Goal: Task Accomplishment & Management: Manage account settings

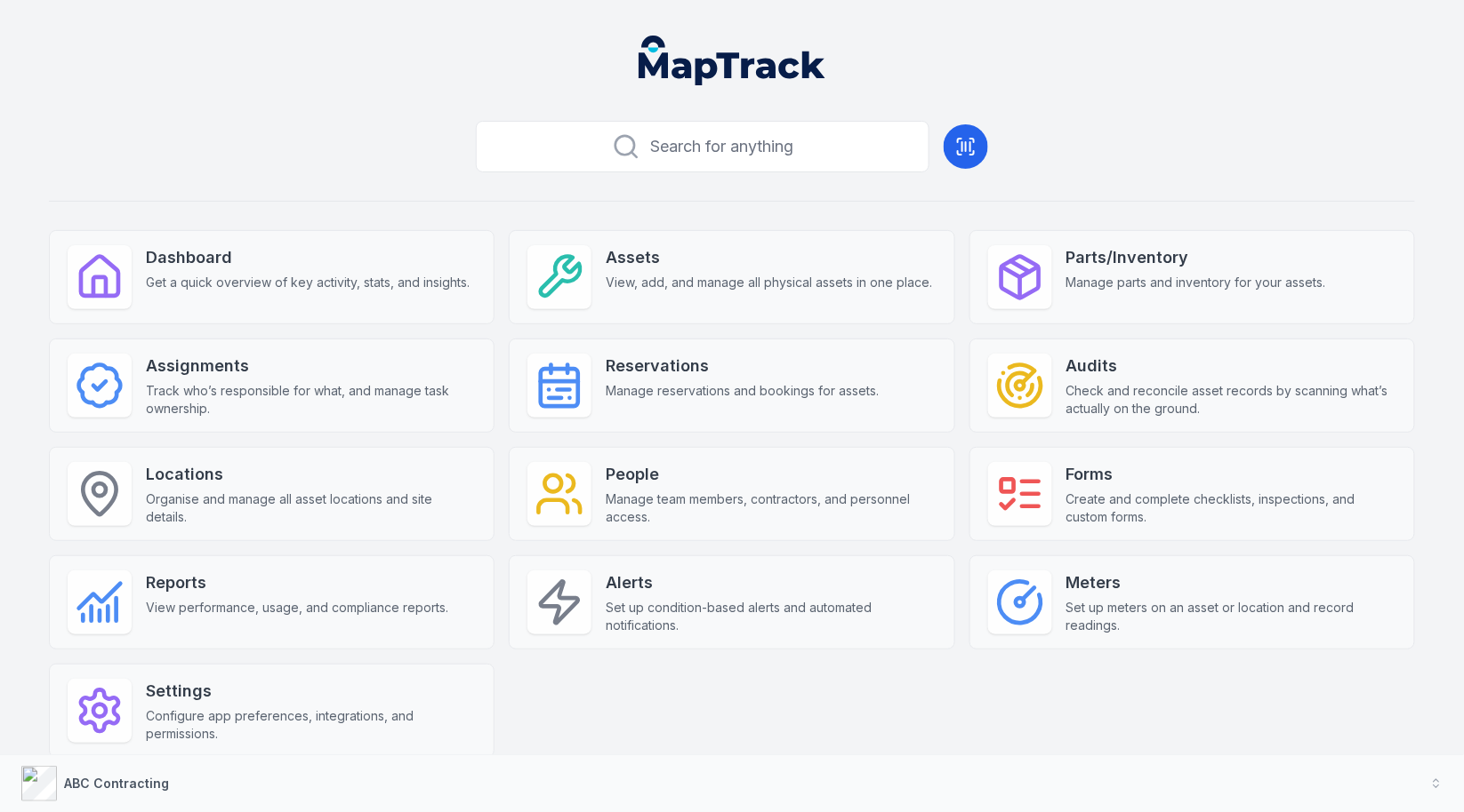
click at [1177, 123] on div "Search for anything Dashboard Get a quick overview of key activity, stats, and …" at bounding box center [732, 465] width 1366 height 702
click at [1041, 187] on div "Search for anything Dashboard Get a quick overview of key activity, stats, and …" at bounding box center [732, 465] width 1366 height 702
click at [539, 791] on button "ABC Contracting" at bounding box center [732, 783] width 1464 height 57
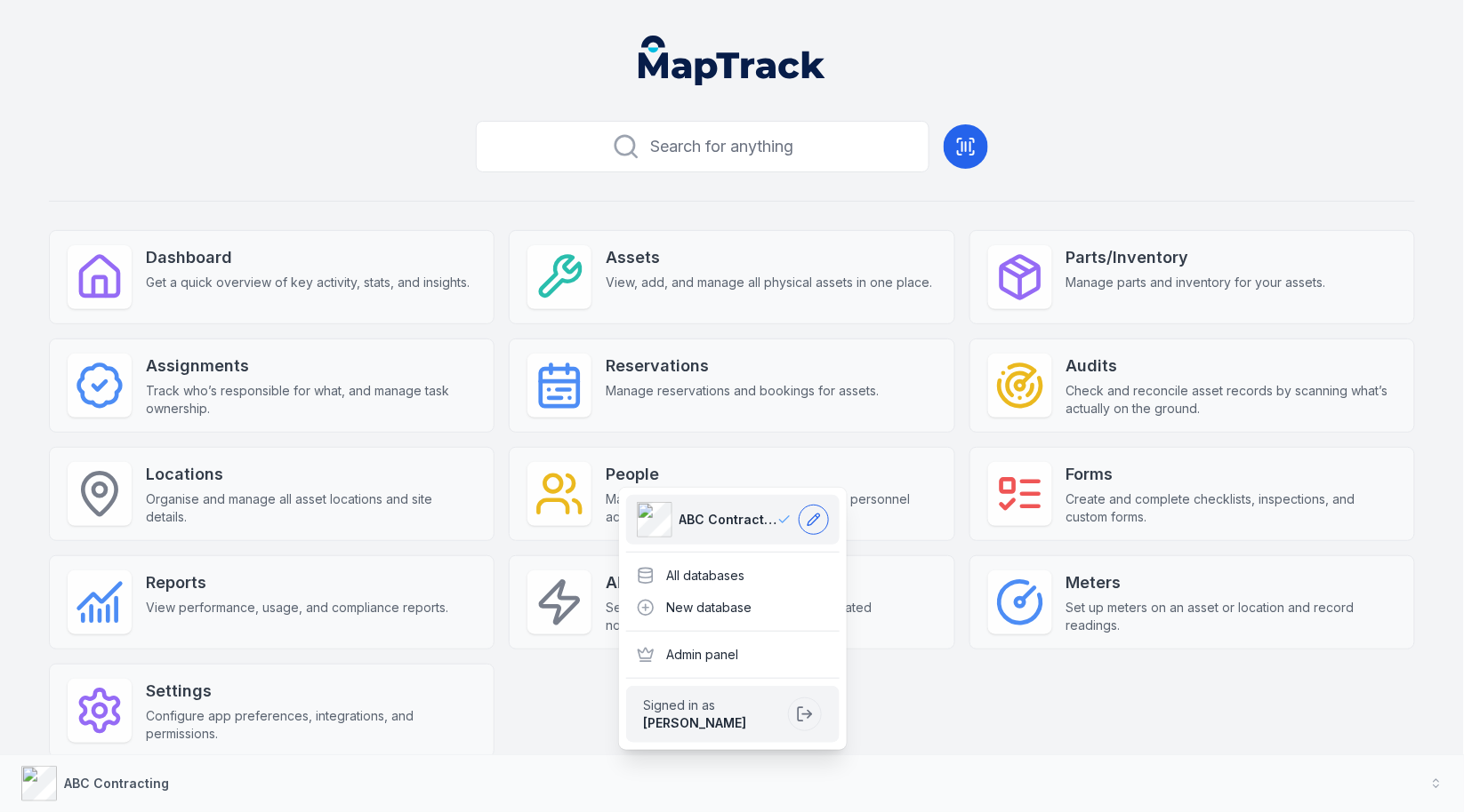
click at [818, 523] on icon at bounding box center [813, 520] width 14 height 14
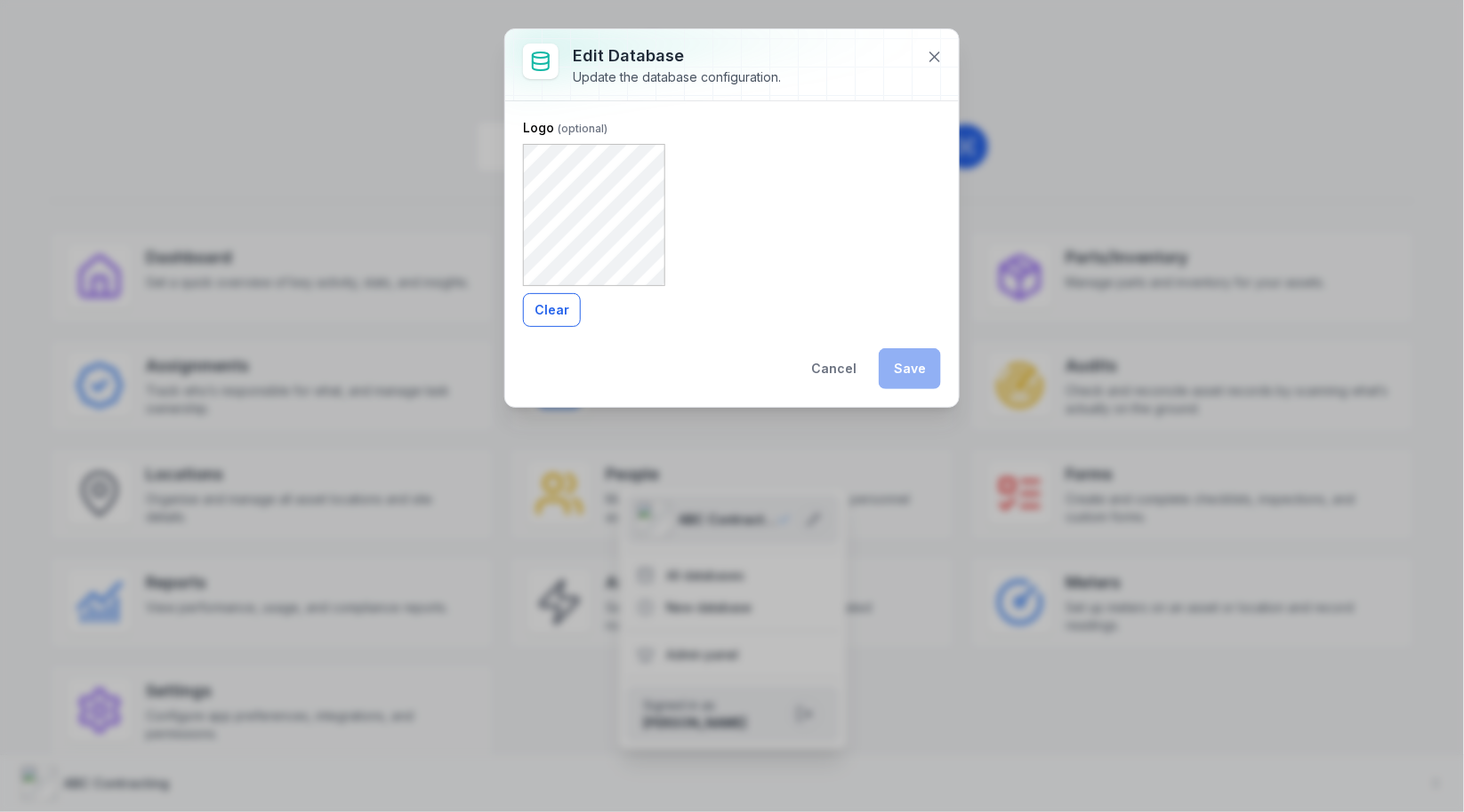
click at [569, 312] on button "Clear" at bounding box center [551, 310] width 58 height 33
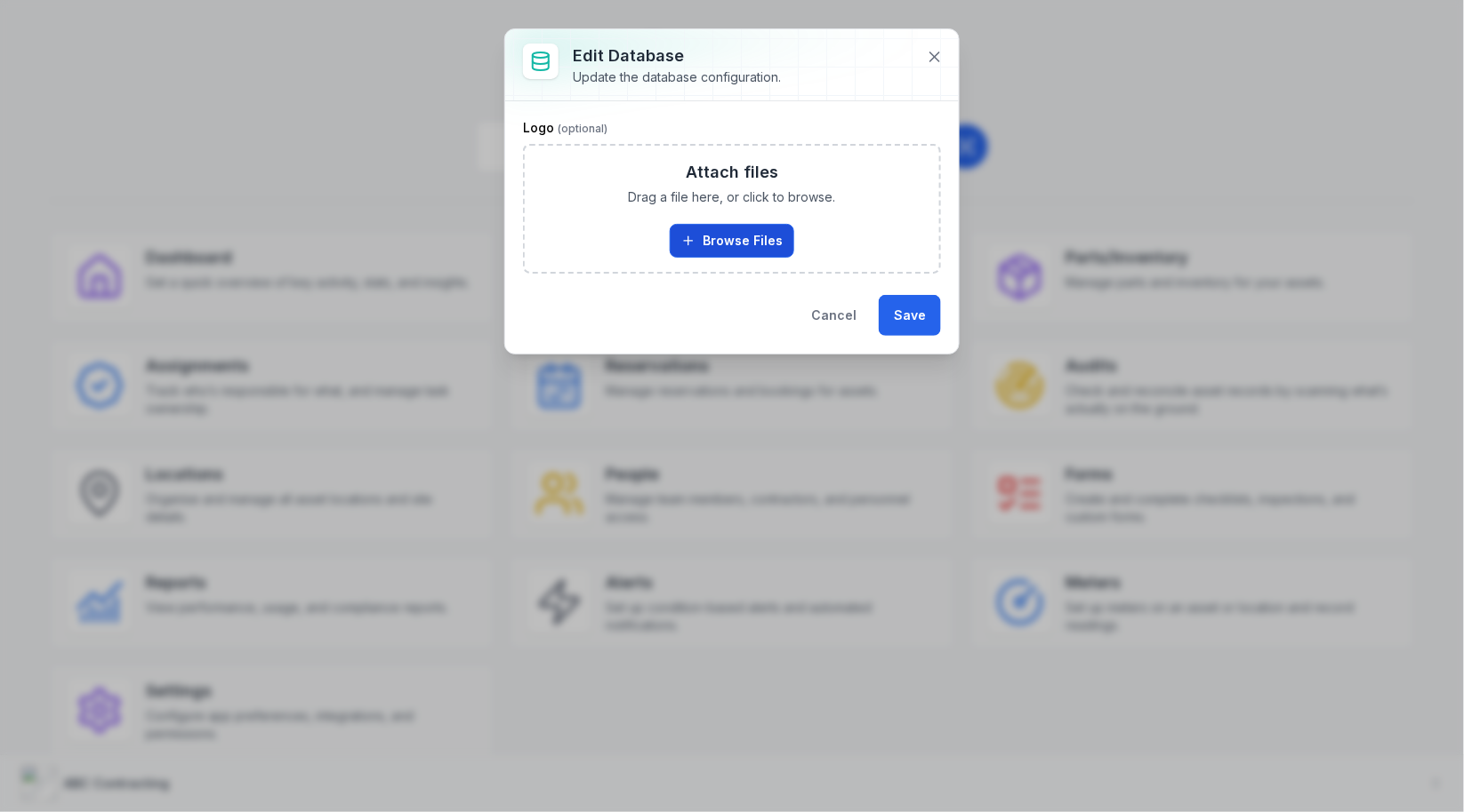
click at [742, 232] on button "Browse Files" at bounding box center [732, 240] width 124 height 33
click at [936, 65] on button at bounding box center [934, 57] width 33 height 33
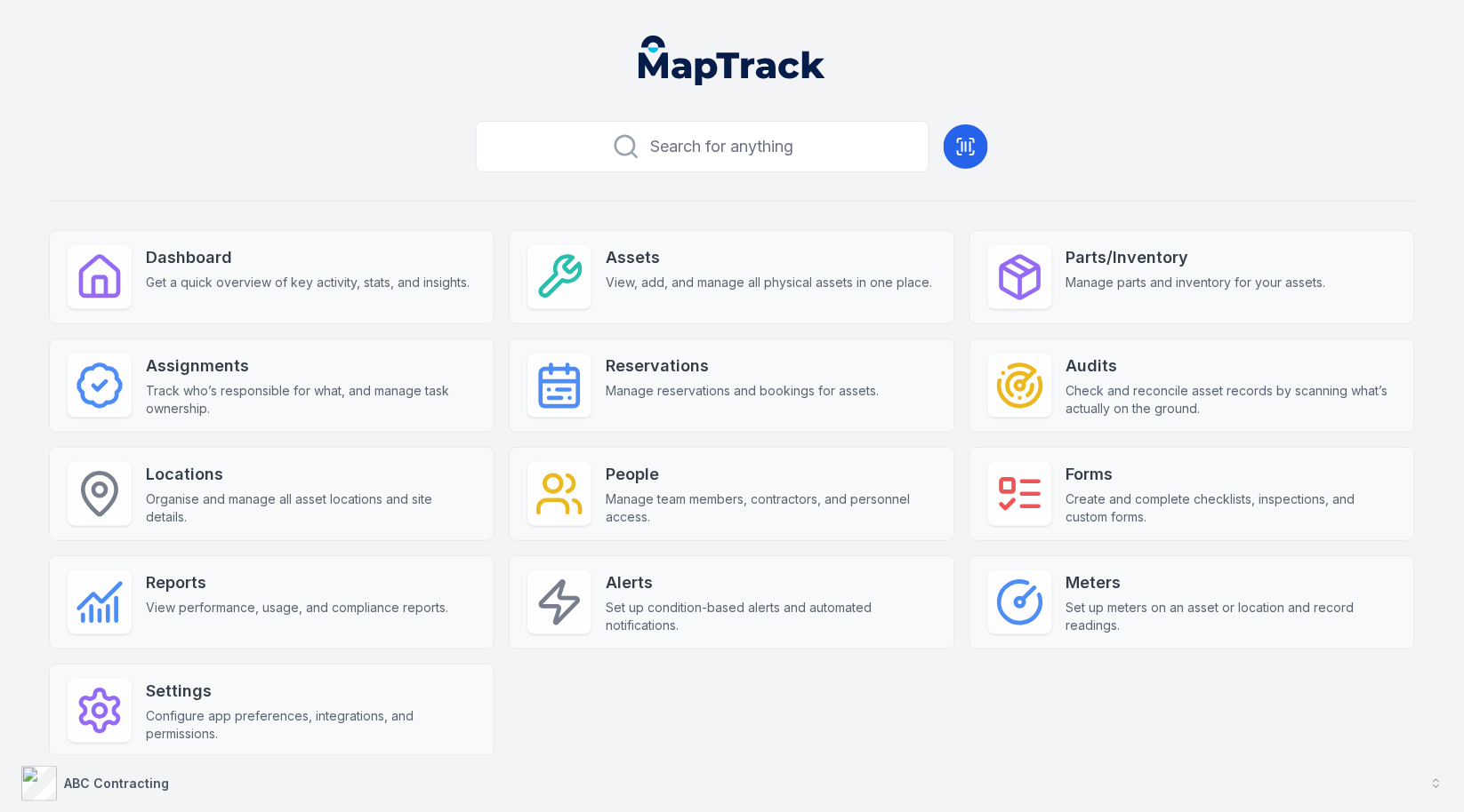
click at [389, 780] on button "ABC Contracting" at bounding box center [732, 783] width 1464 height 57
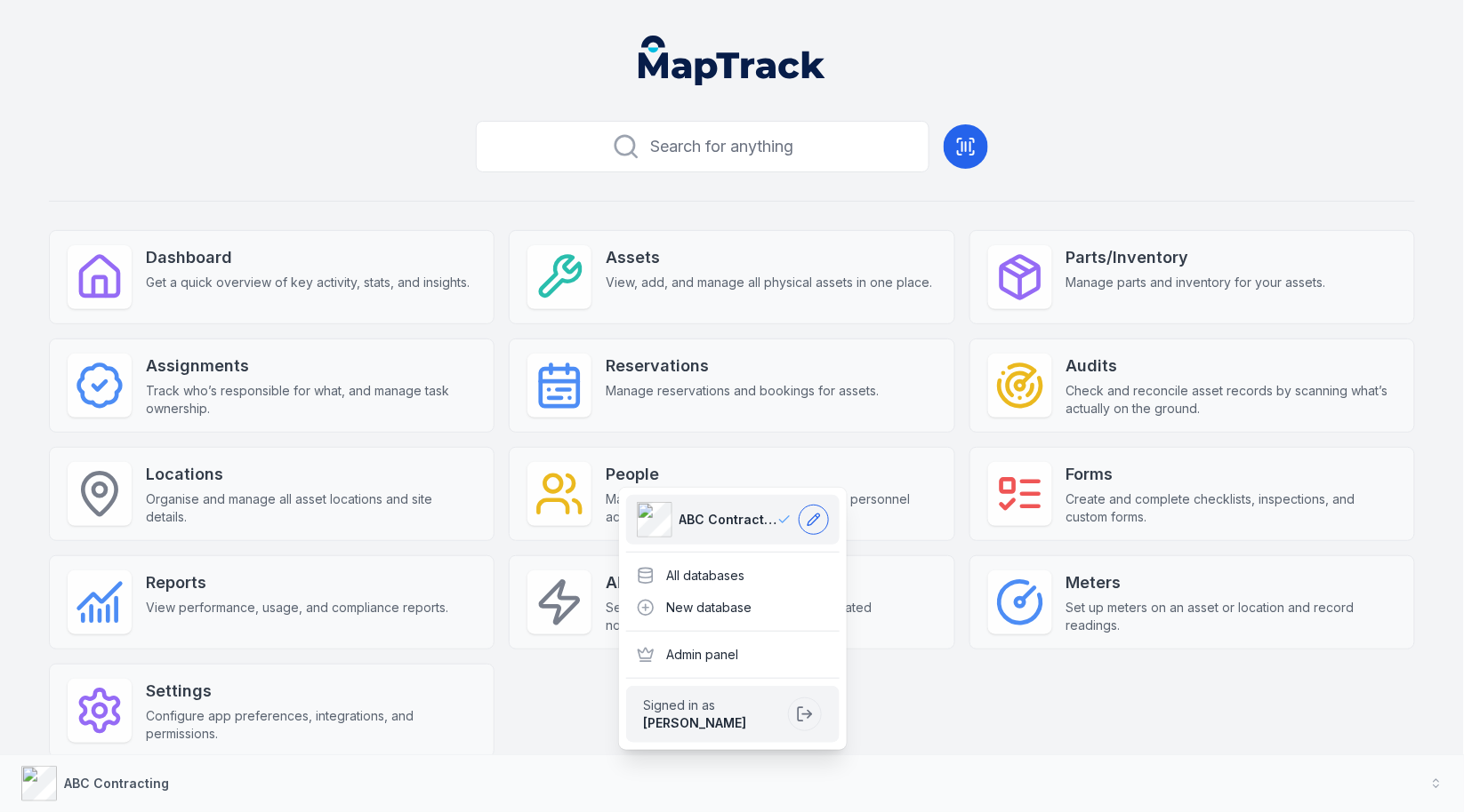
click at [804, 516] on button at bounding box center [813, 520] width 31 height 31
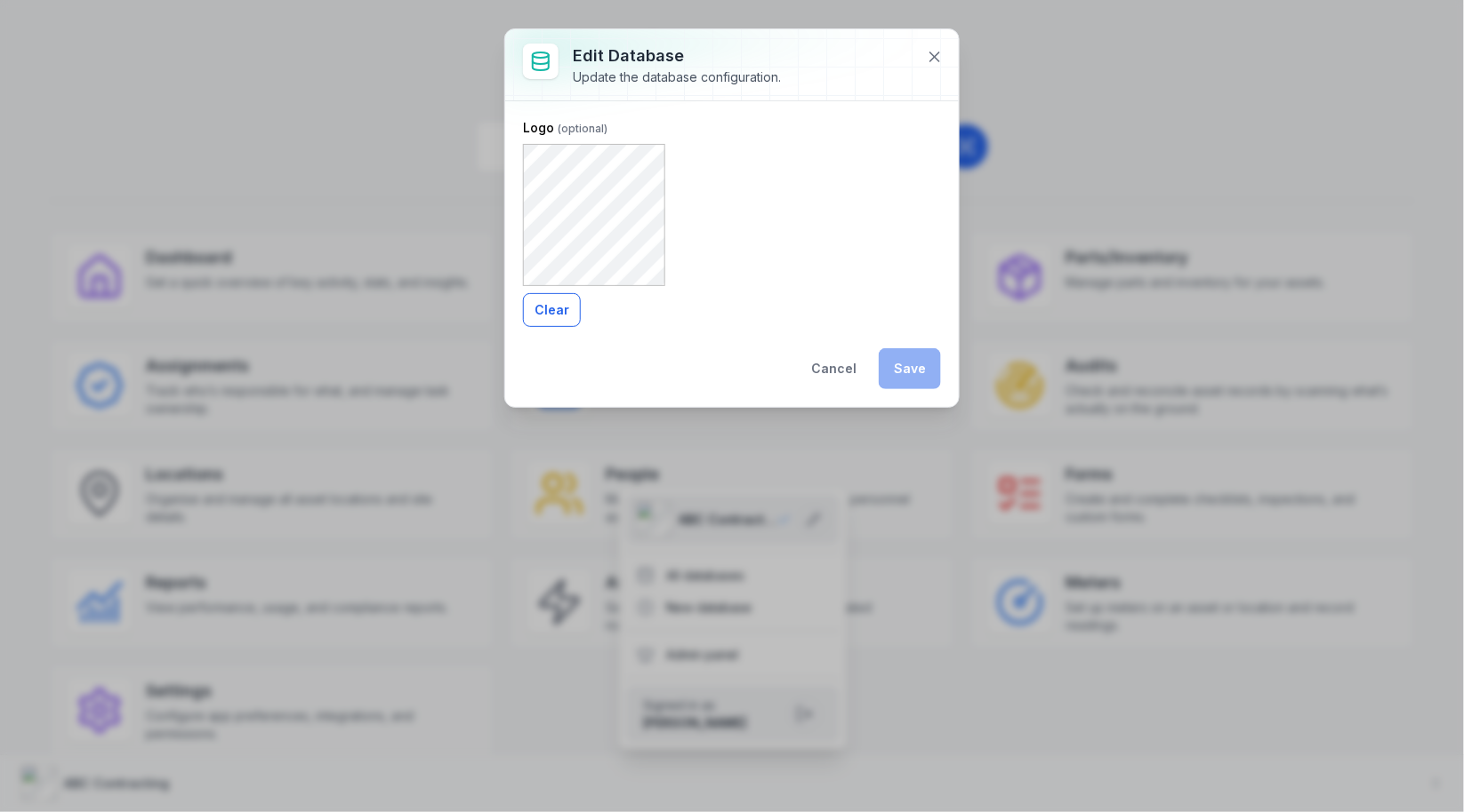
click at [567, 316] on button "Clear" at bounding box center [551, 310] width 58 height 33
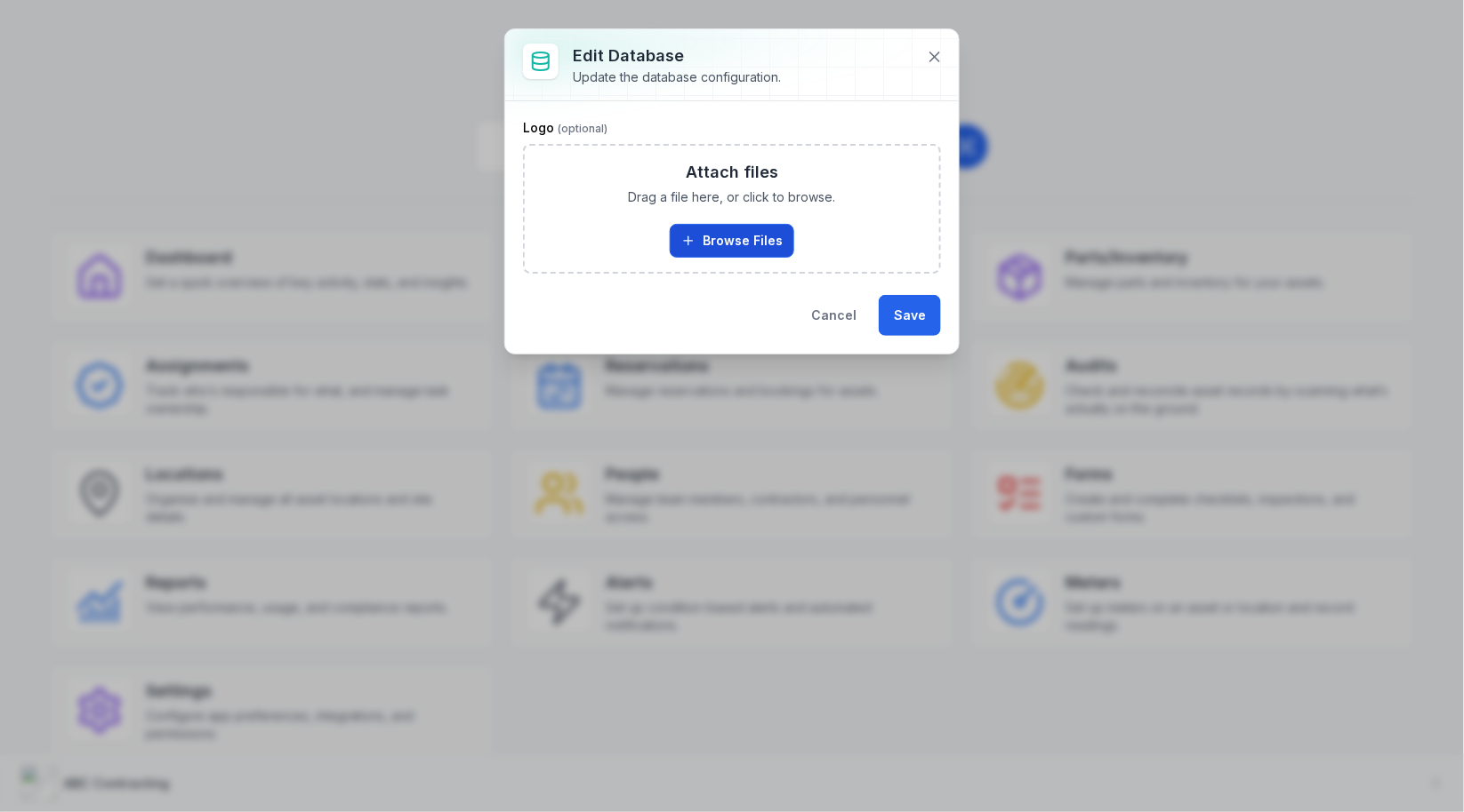
click at [715, 226] on button "Browse Files" at bounding box center [732, 240] width 124 height 33
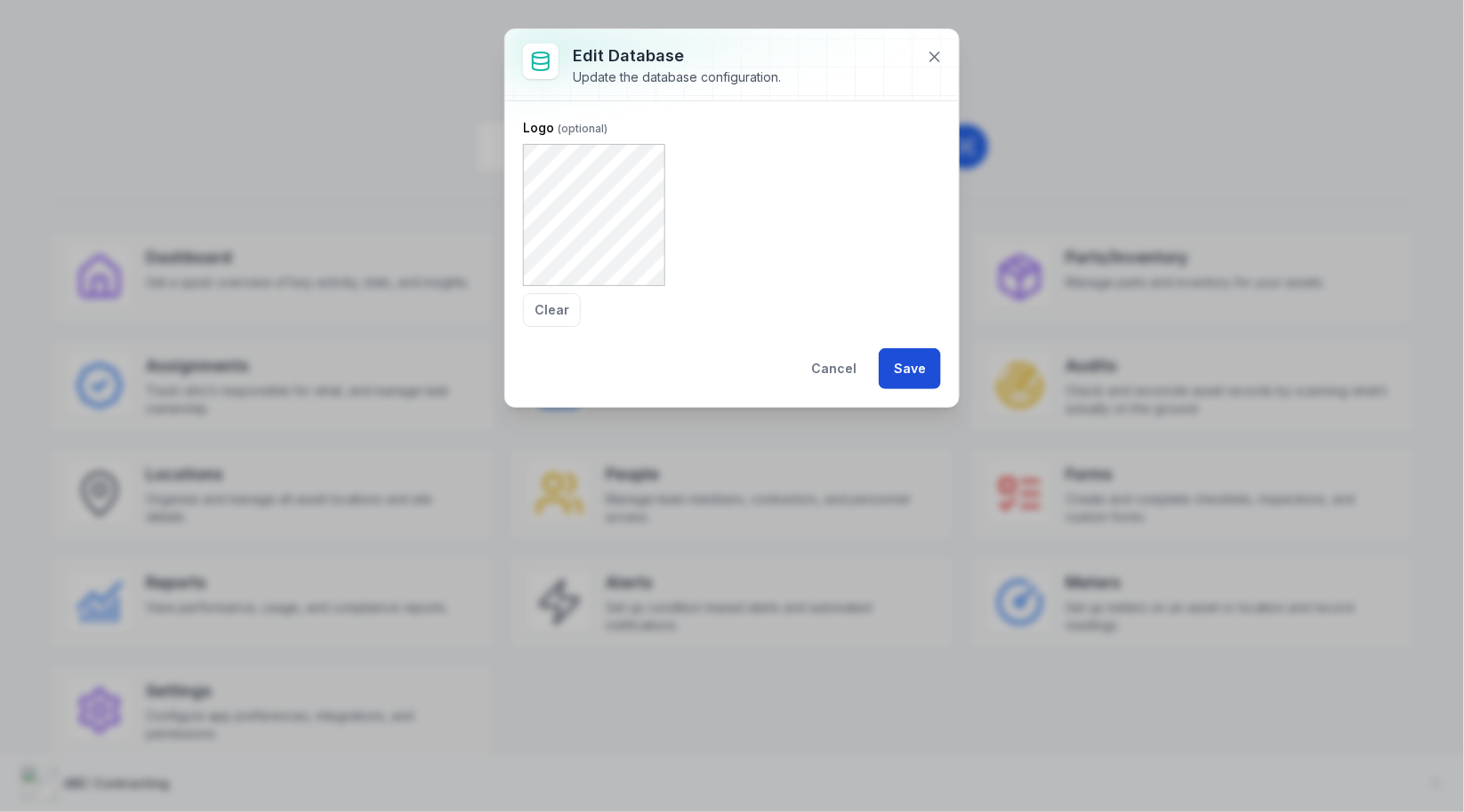
click at [902, 378] on button "Save" at bounding box center [909, 368] width 62 height 41
